Goal: Information Seeking & Learning: Find contact information

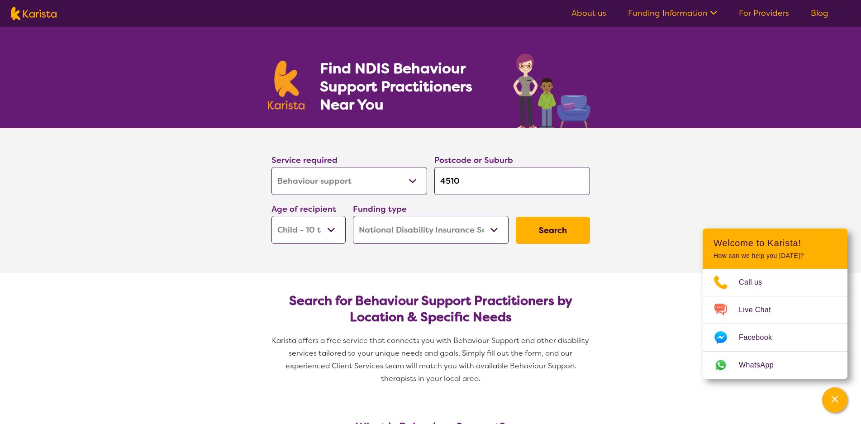
select select "Behaviour support"
select select "CH"
select select "NDIS"
select select "Behaviour support"
select select "CH"
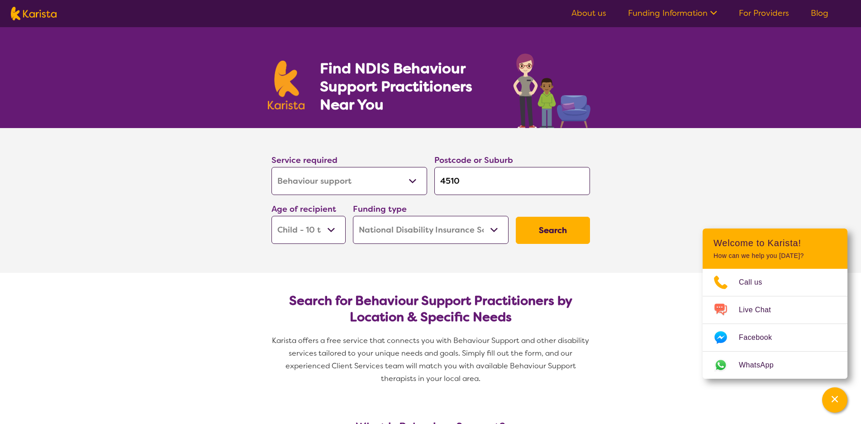
select select "NDIS"
click at [272, 216] on select "Early Childhood - 0 to 9 Child - 10 to 11 Adolescent - 12 to 17 Adult - 18 to 6…" at bounding box center [309, 230] width 74 height 28
select select "AD"
click option "Adult - 18 to 64" at bounding box center [0, 0] width 0 height 0
select select "AD"
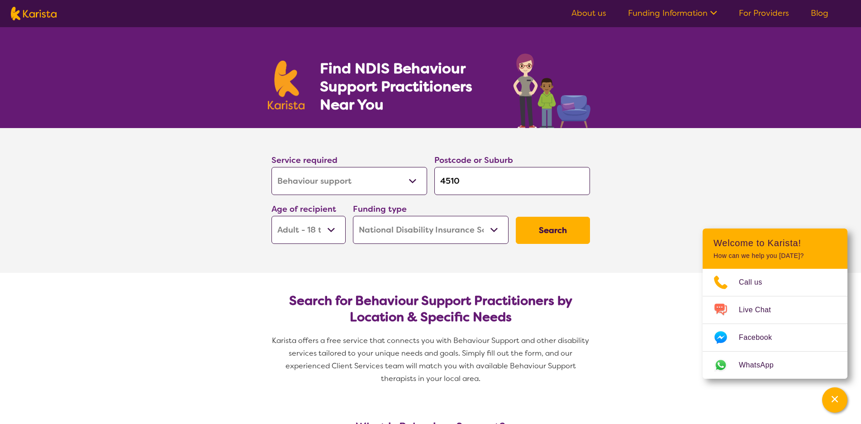
click at [542, 229] on button "Search" at bounding box center [553, 230] width 74 height 27
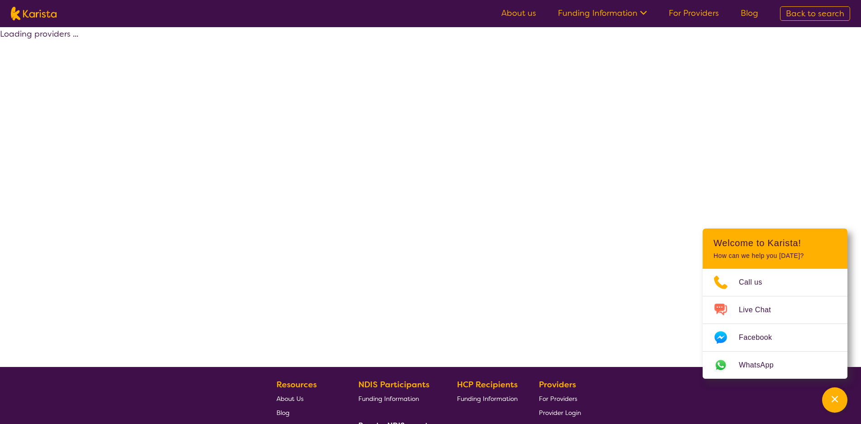
select select "by_score"
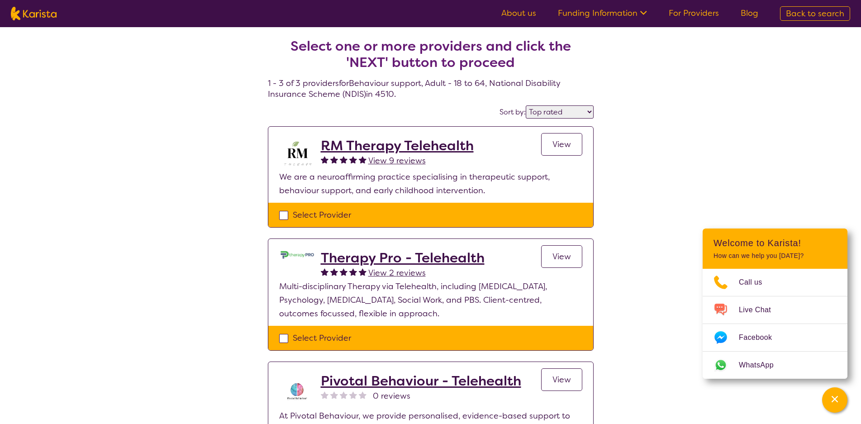
select select "Behaviour support"
select select "AD"
select select "NDIS"
select select "Behaviour support"
select select "AD"
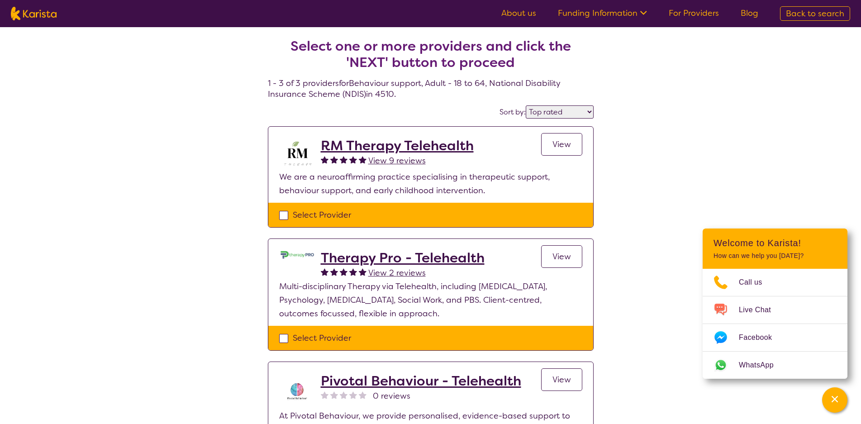
select select "NDIS"
